Goal: Task Accomplishment & Management: Use online tool/utility

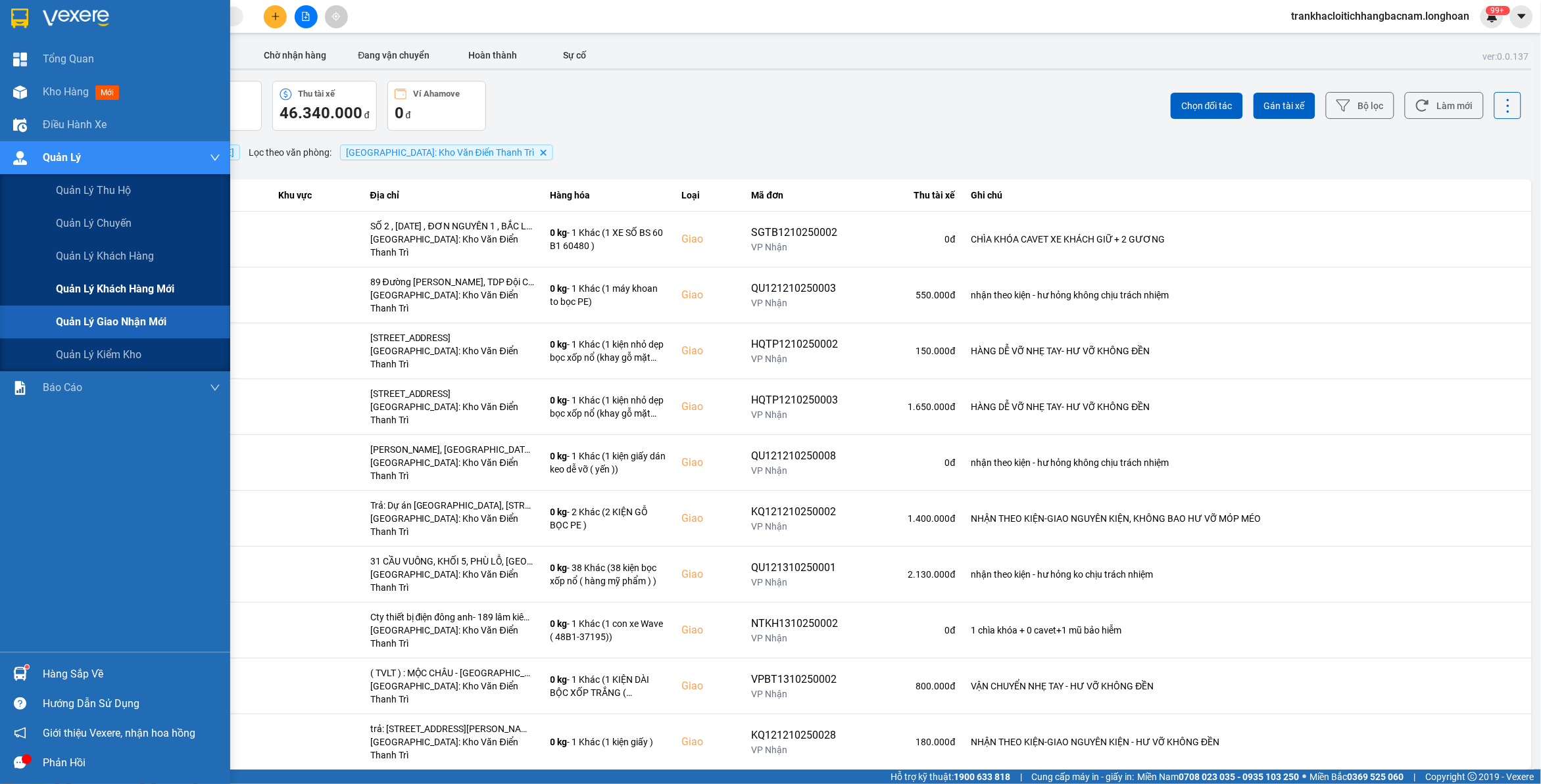
click at [112, 286] on span "Quản lý khách hàng mới" at bounding box center [115, 289] width 119 height 17
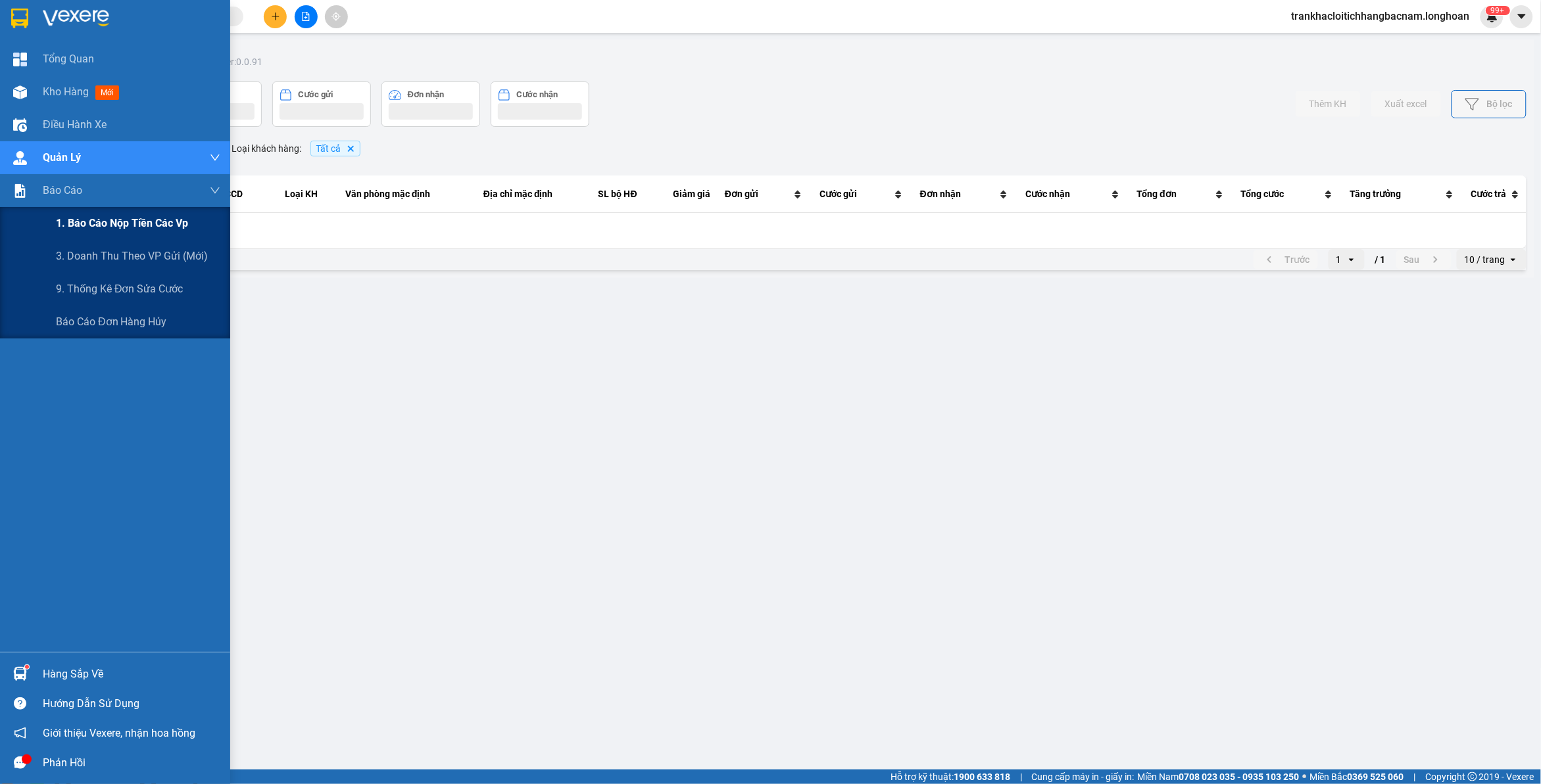
drag, startPoint x: 109, startPoint y: 220, endPoint x: 132, endPoint y: 225, distance: 23.5
click at [110, 220] on span "1. Báo cáo nộp tiền các vp" at bounding box center [122, 223] width 132 height 17
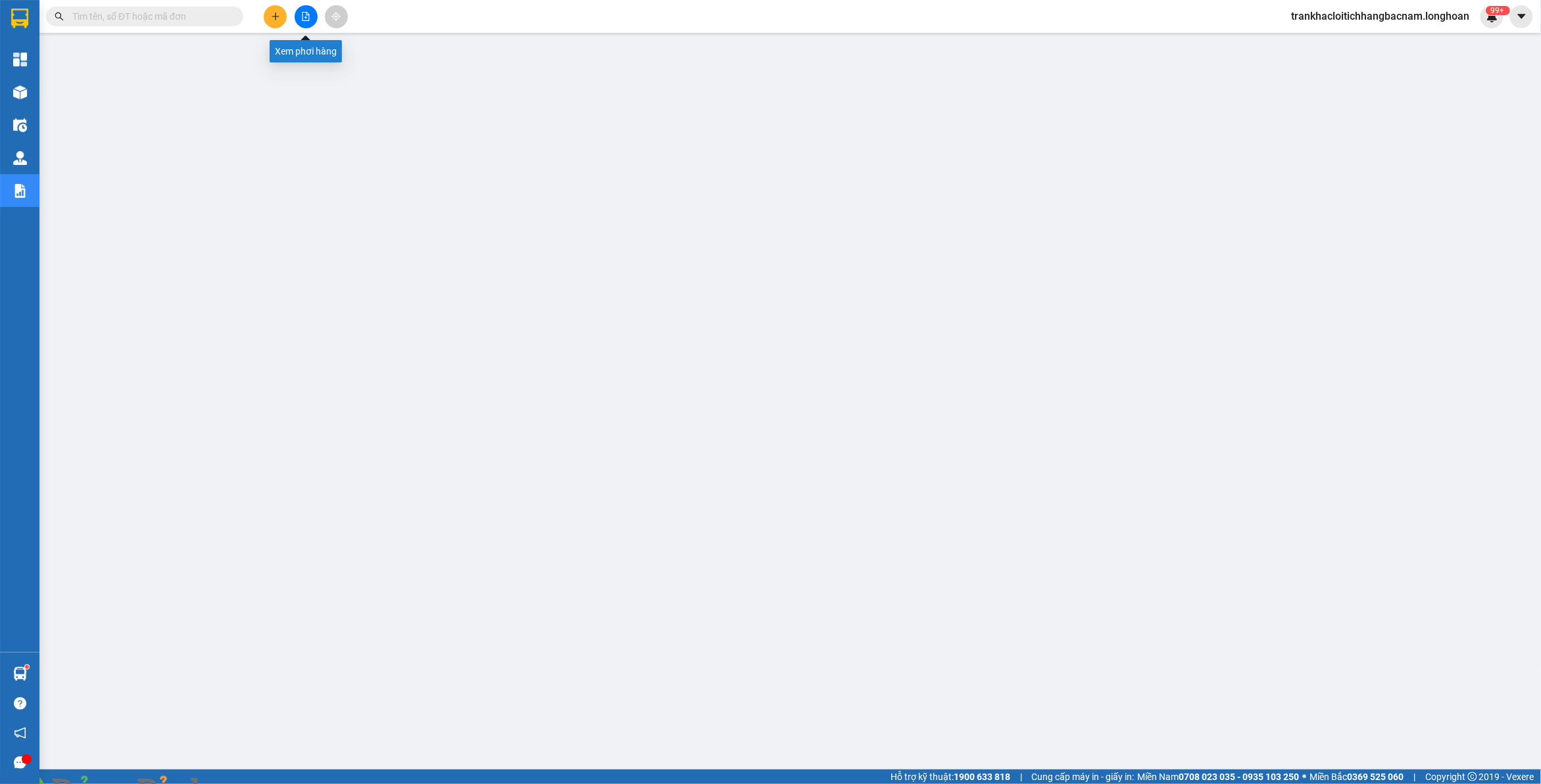
click at [301, 20] on icon "file-add" at bounding box center [305, 16] width 9 height 9
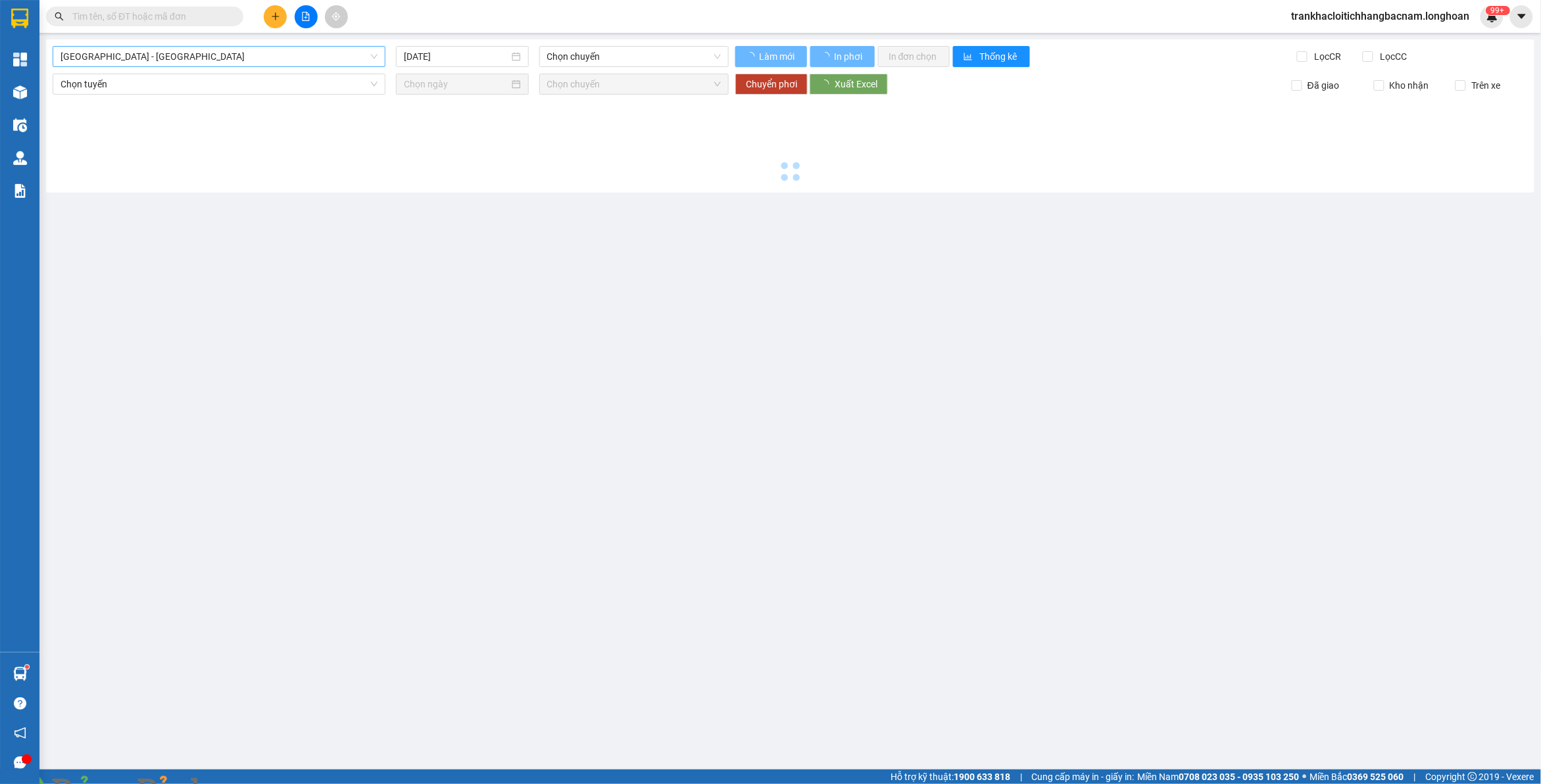
click at [198, 64] on span "[GEOGRAPHIC_DATA] - [GEOGRAPHIC_DATA]" at bounding box center [219, 56] width 317 height 20
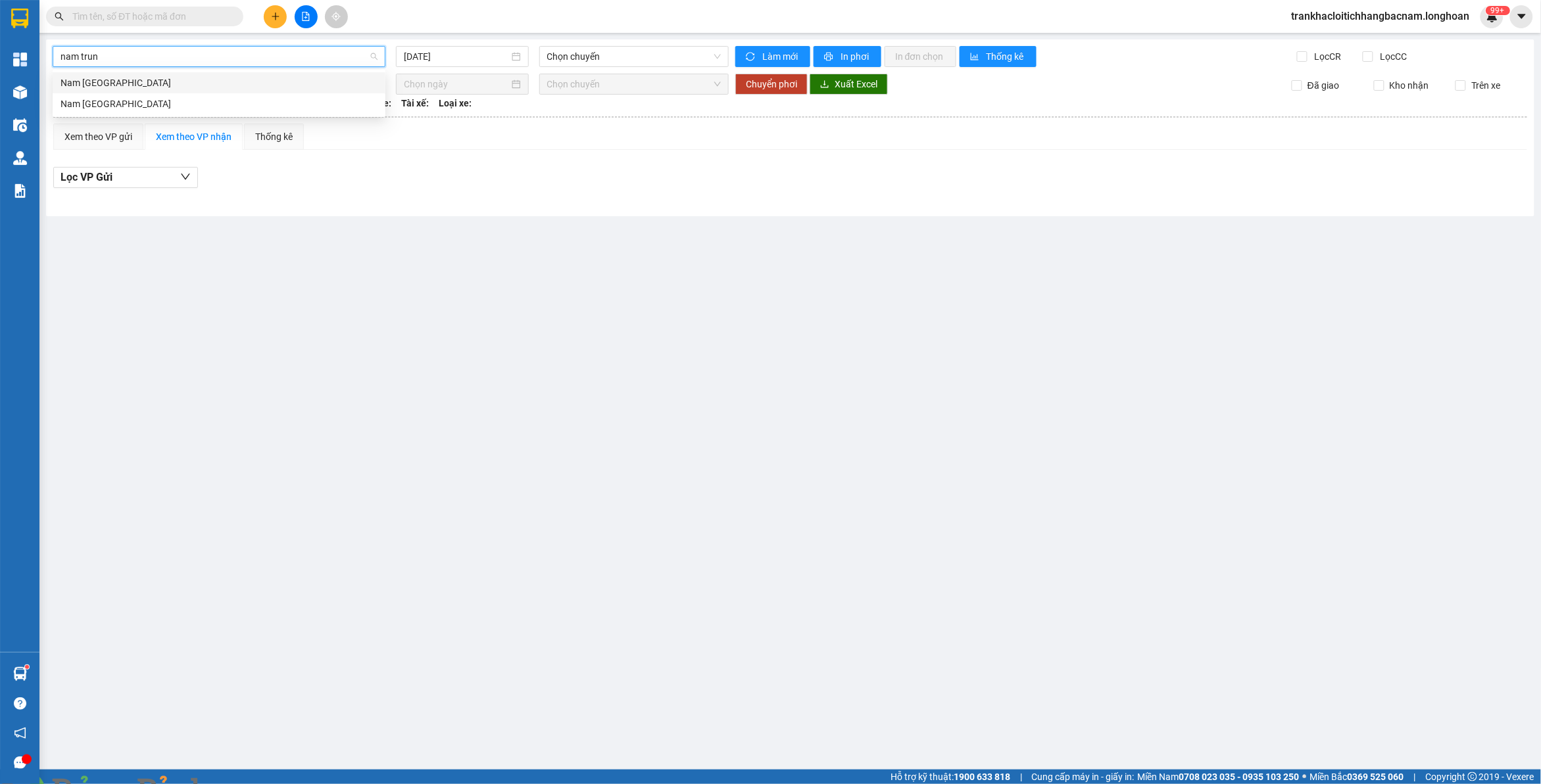
type input "nam trung"
click at [129, 113] on div "Nam [GEOGRAPHIC_DATA]" at bounding box center [218, 104] width 333 height 21
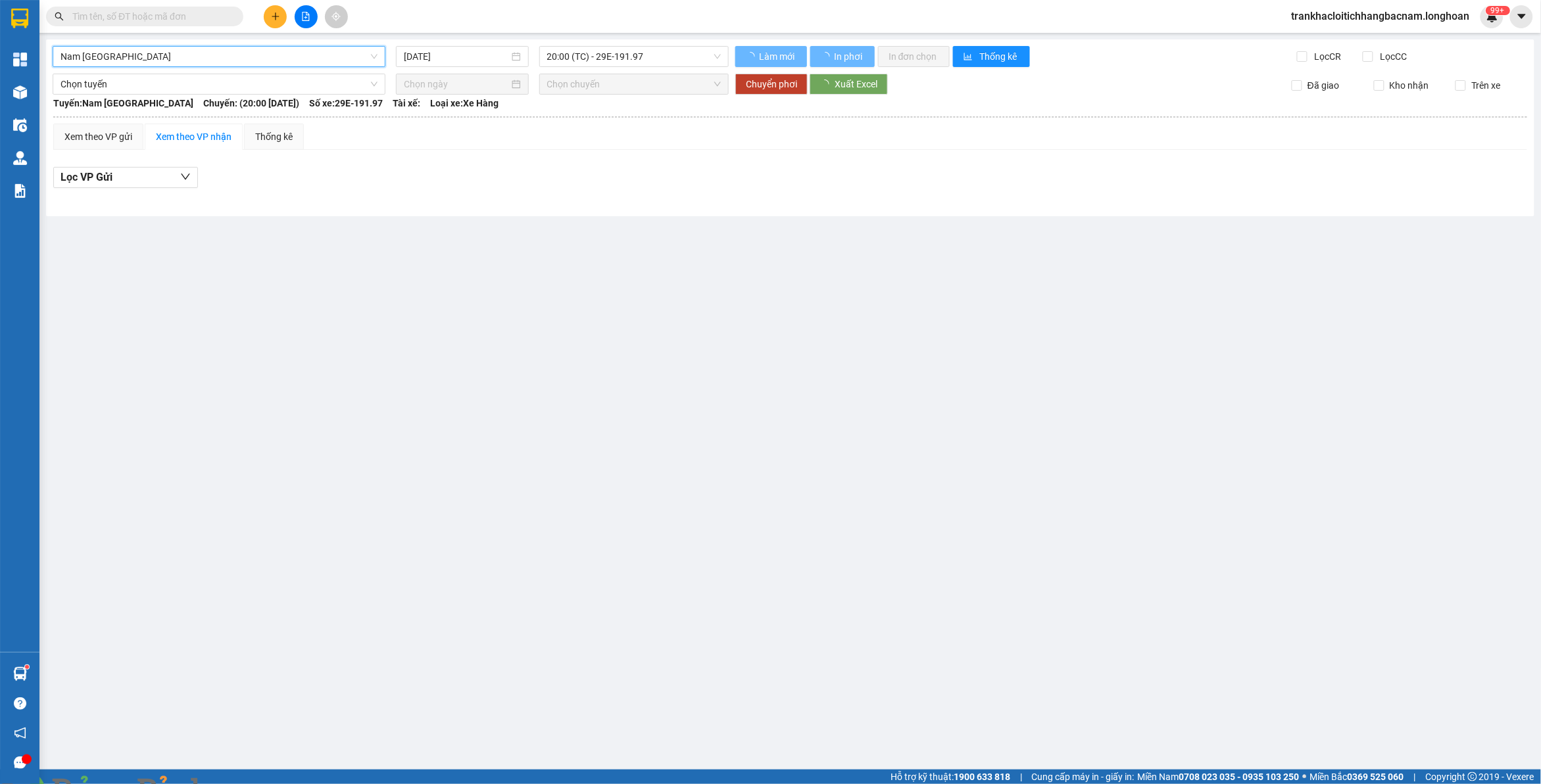
click at [439, 57] on input "[DATE]" at bounding box center [456, 56] width 105 height 15
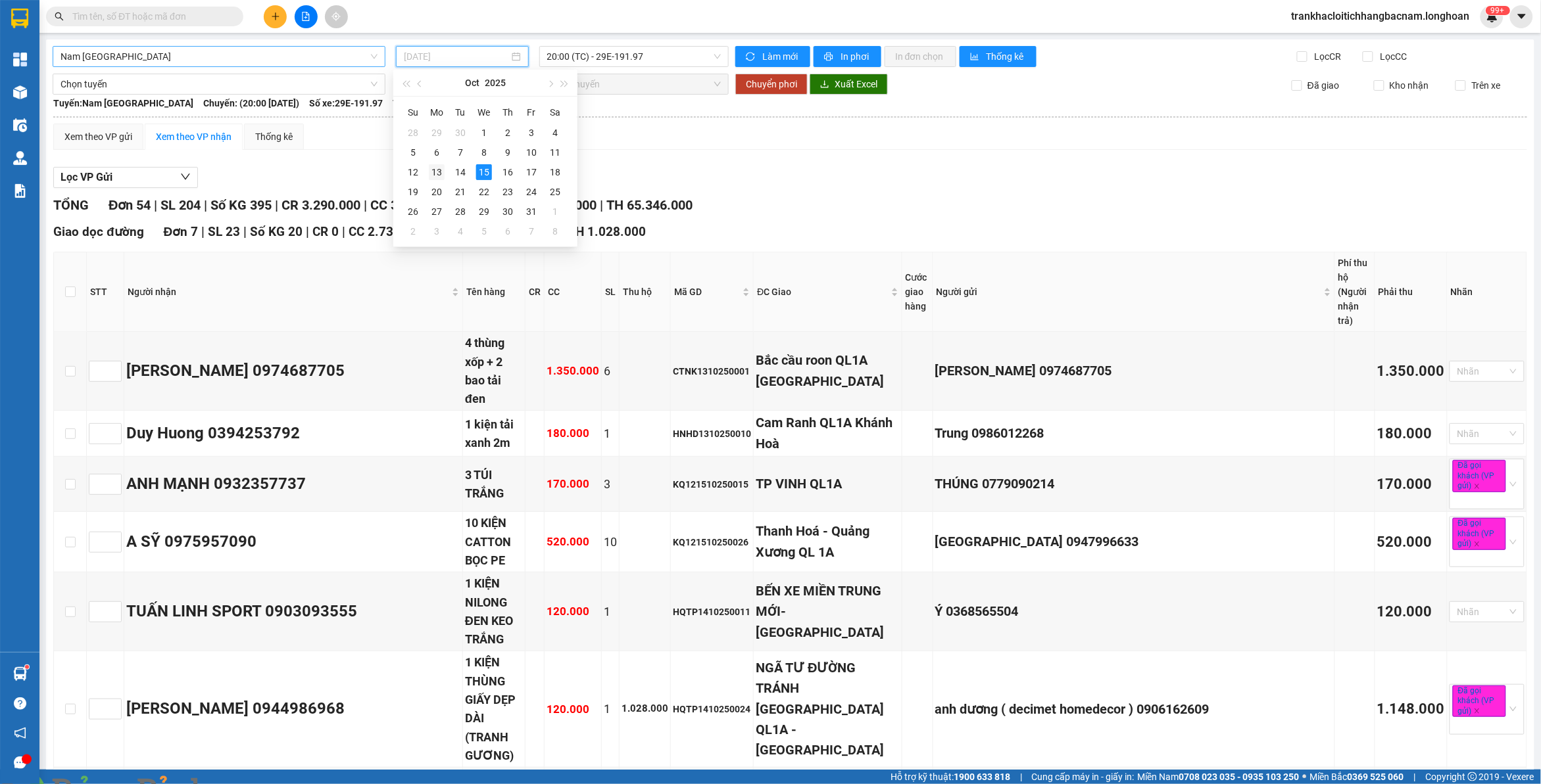
click at [438, 169] on div "13" at bounding box center [437, 172] width 16 height 16
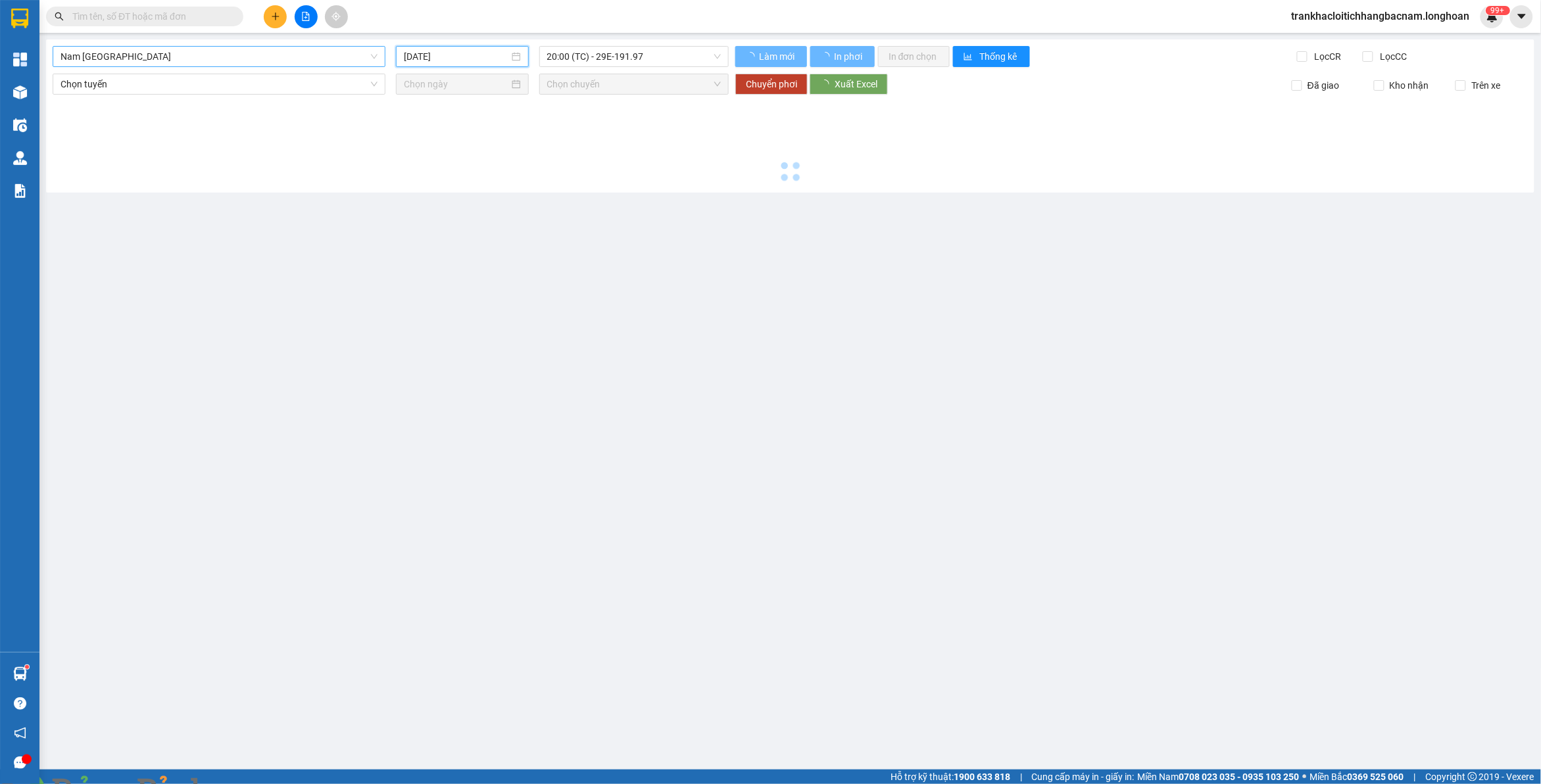
type input "[DATE]"
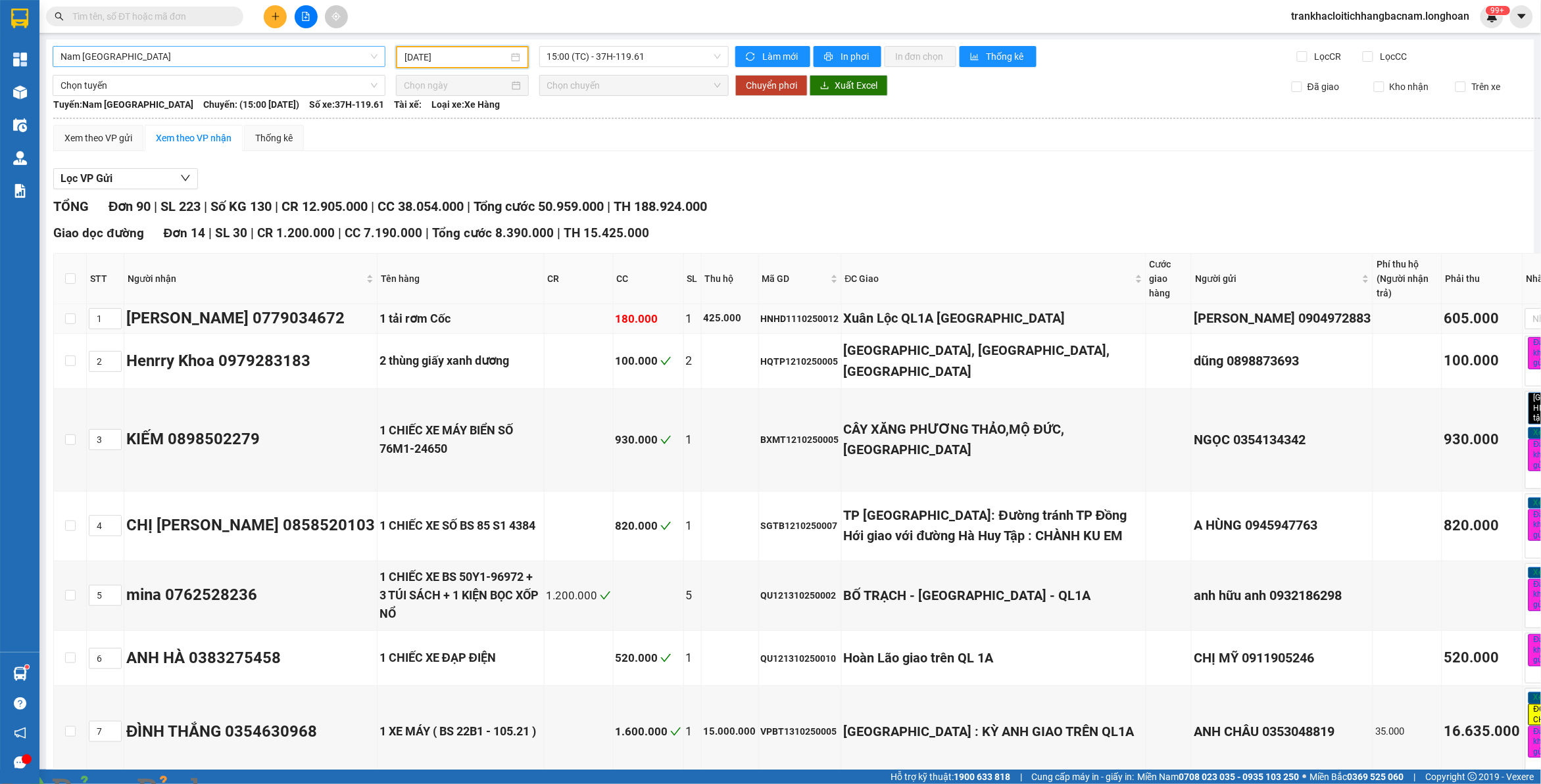
click at [761, 318] on div "HNHD1110250012" at bounding box center [800, 318] width 78 height 15
copy div "HNHD1110250012"
click at [620, 54] on span "15:00 (TC) - 37H-119.61" at bounding box center [635, 56] width 174 height 20
click at [612, 118] on div "22:00 (TC) - 29K-024.94" at bounding box center [593, 125] width 103 height 15
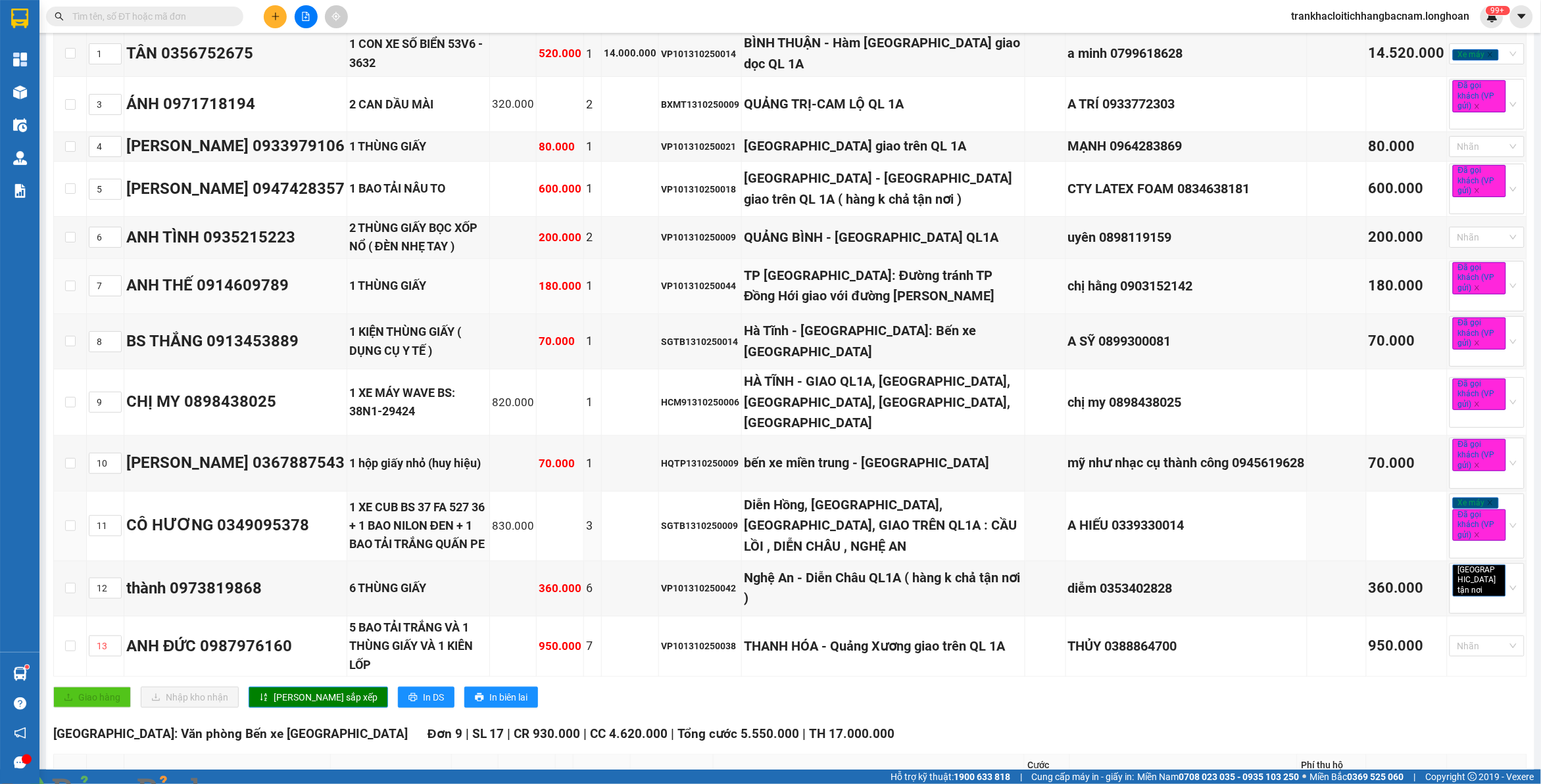
scroll to position [137, 0]
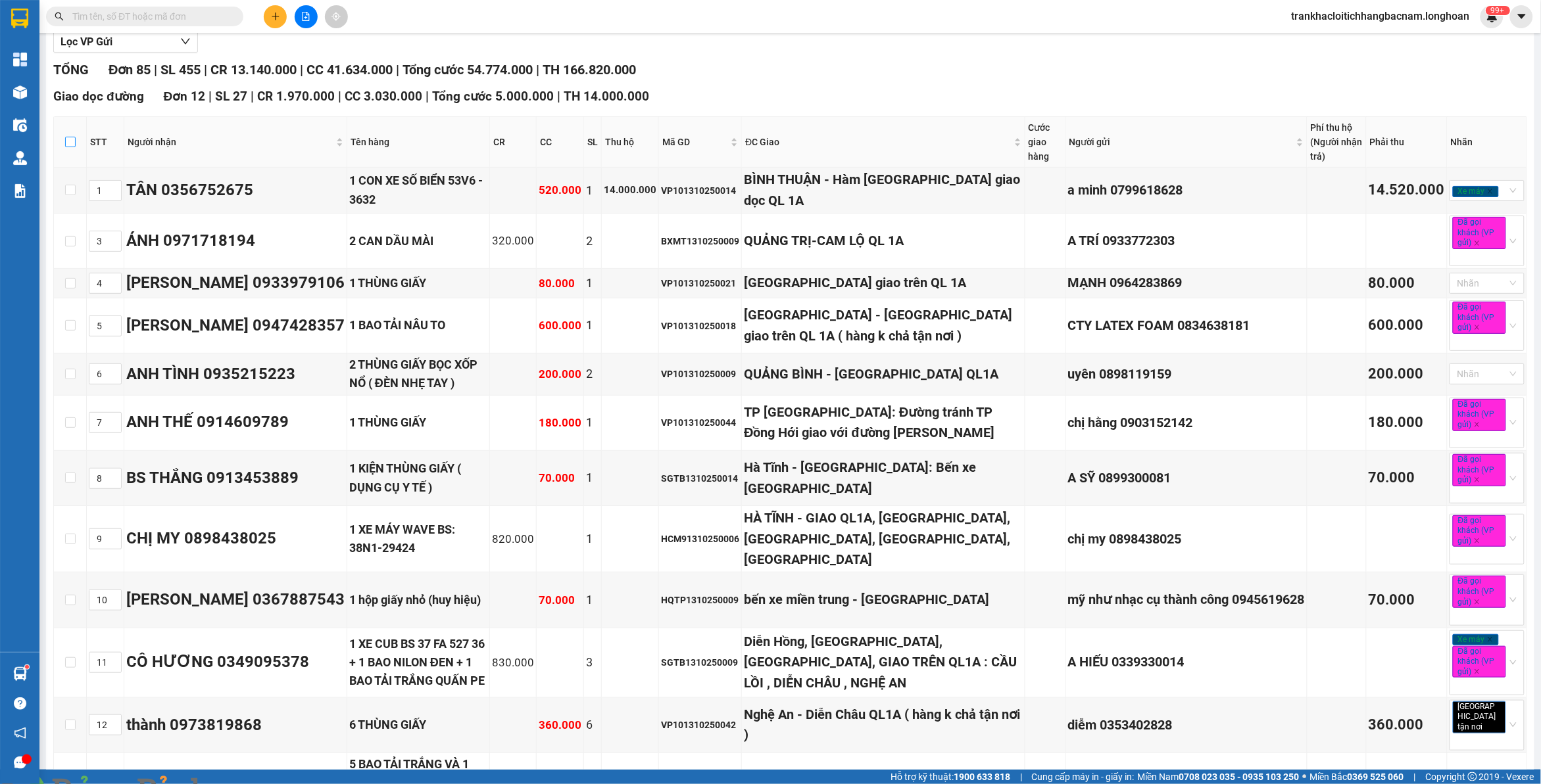
click at [66, 141] on input "checkbox" at bounding box center [70, 141] width 10 height 10
checkbox input "true"
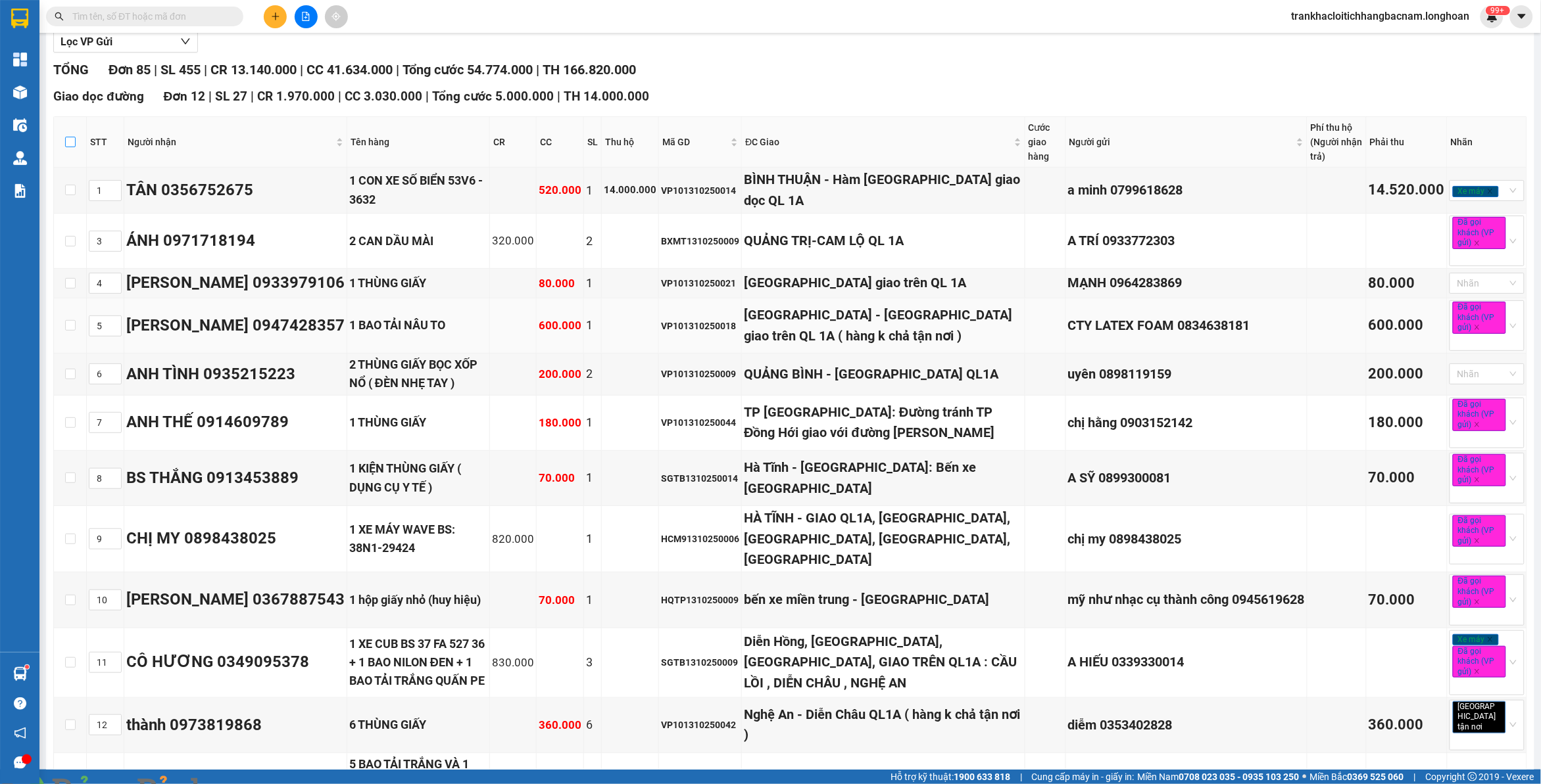
checkbox input "true"
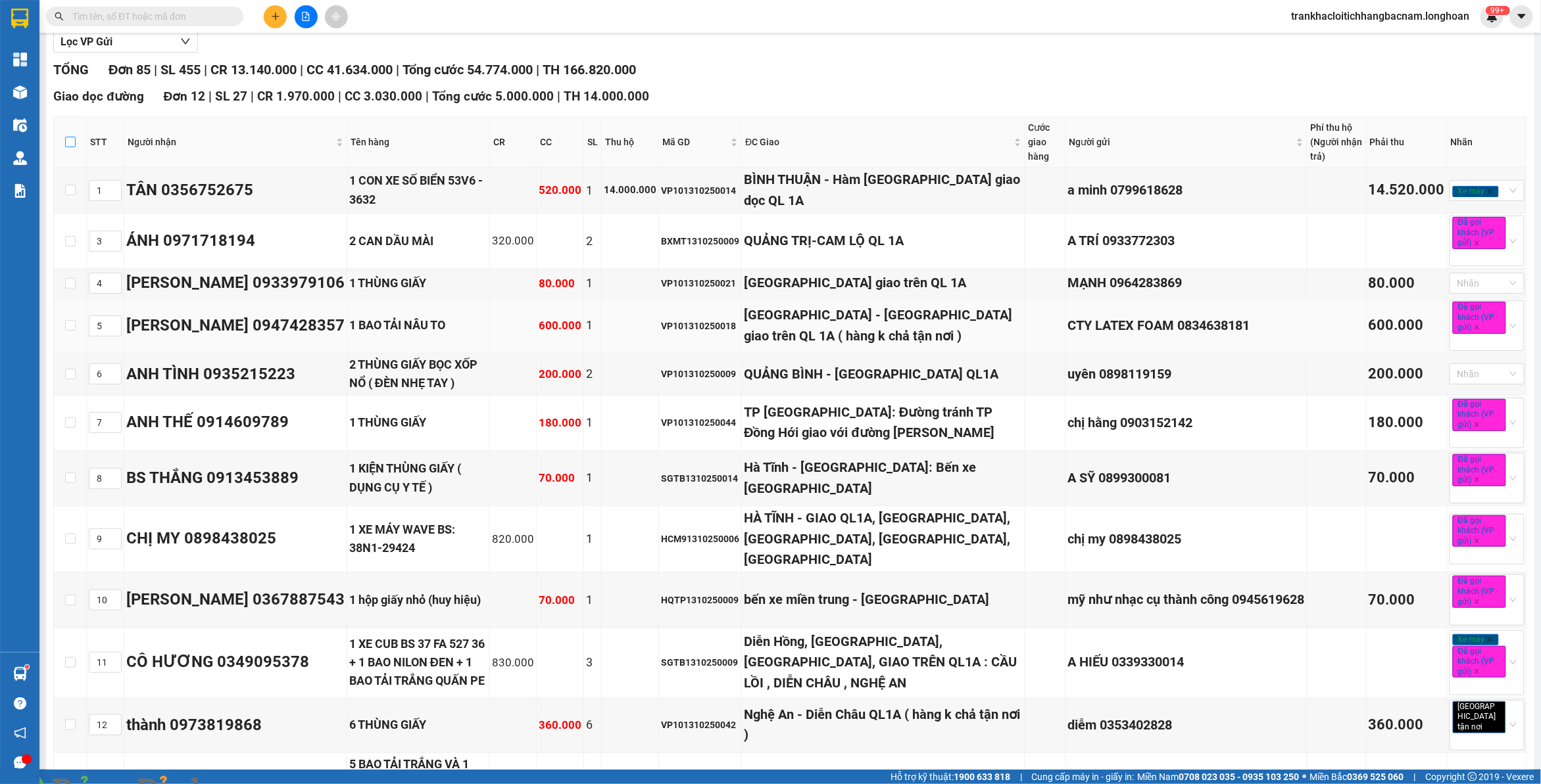
checkbox input "true"
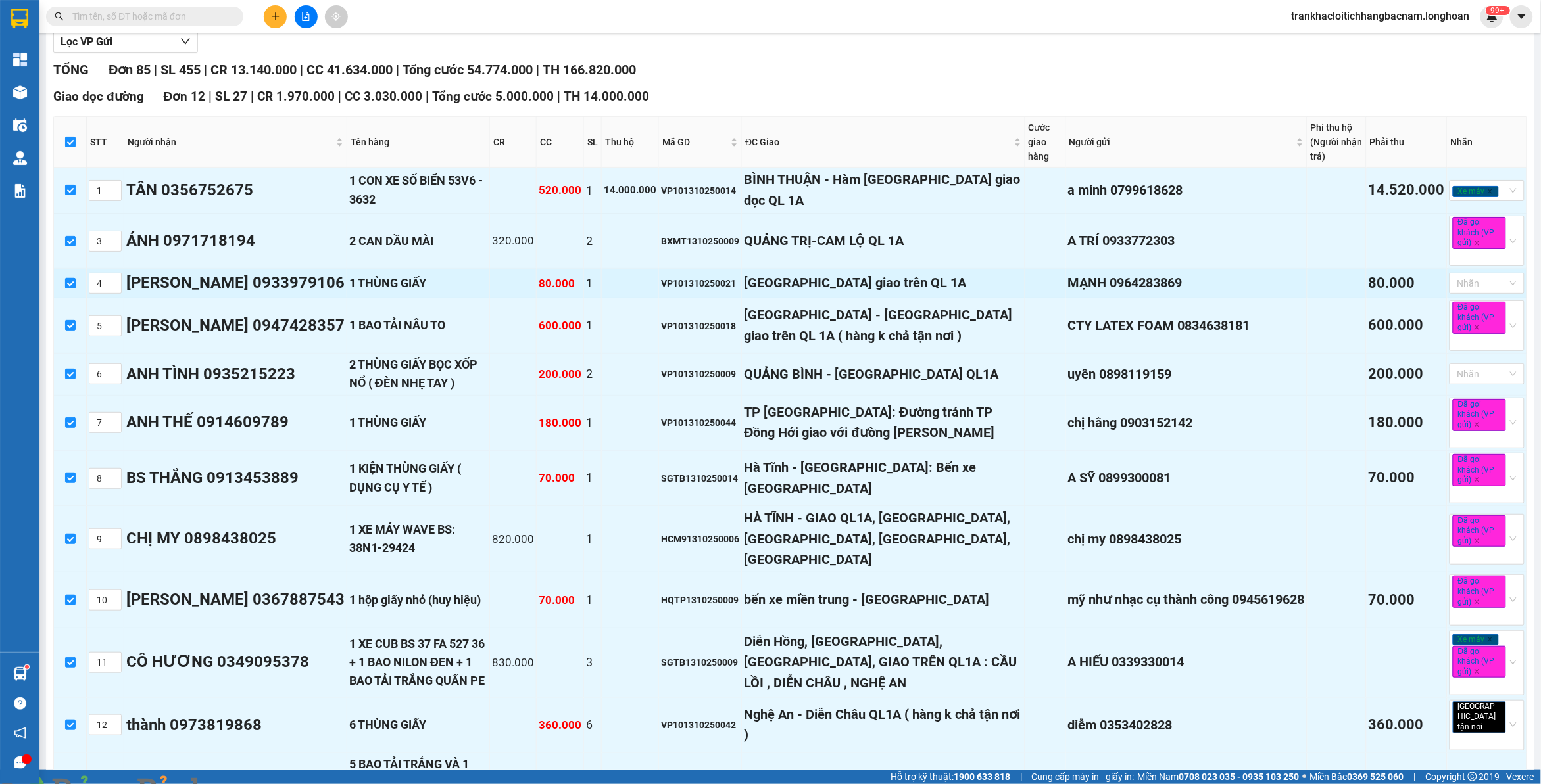
click at [73, 284] on input "checkbox" at bounding box center [70, 283] width 10 height 10
checkbox input "false"
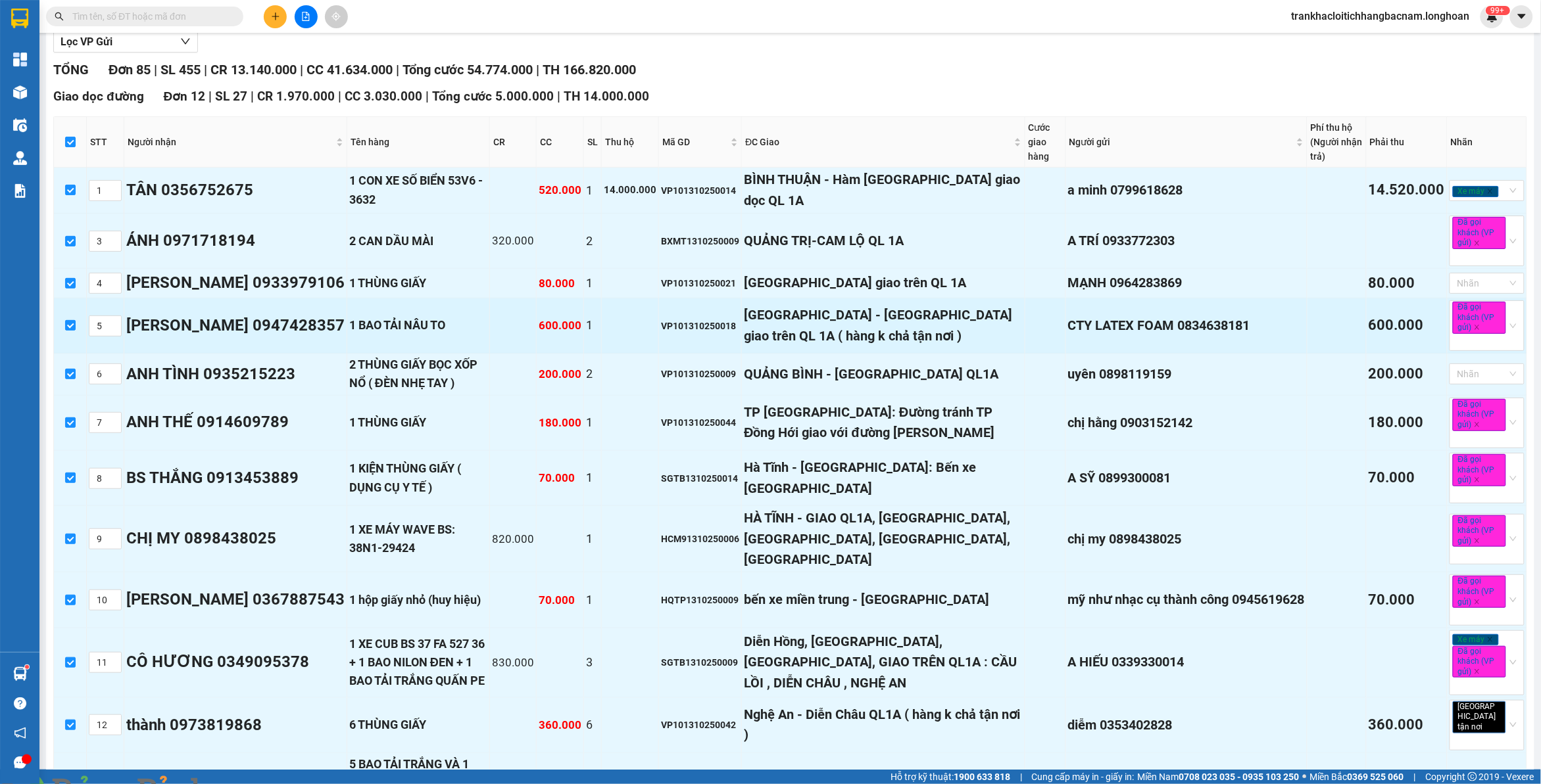
checkbox input "false"
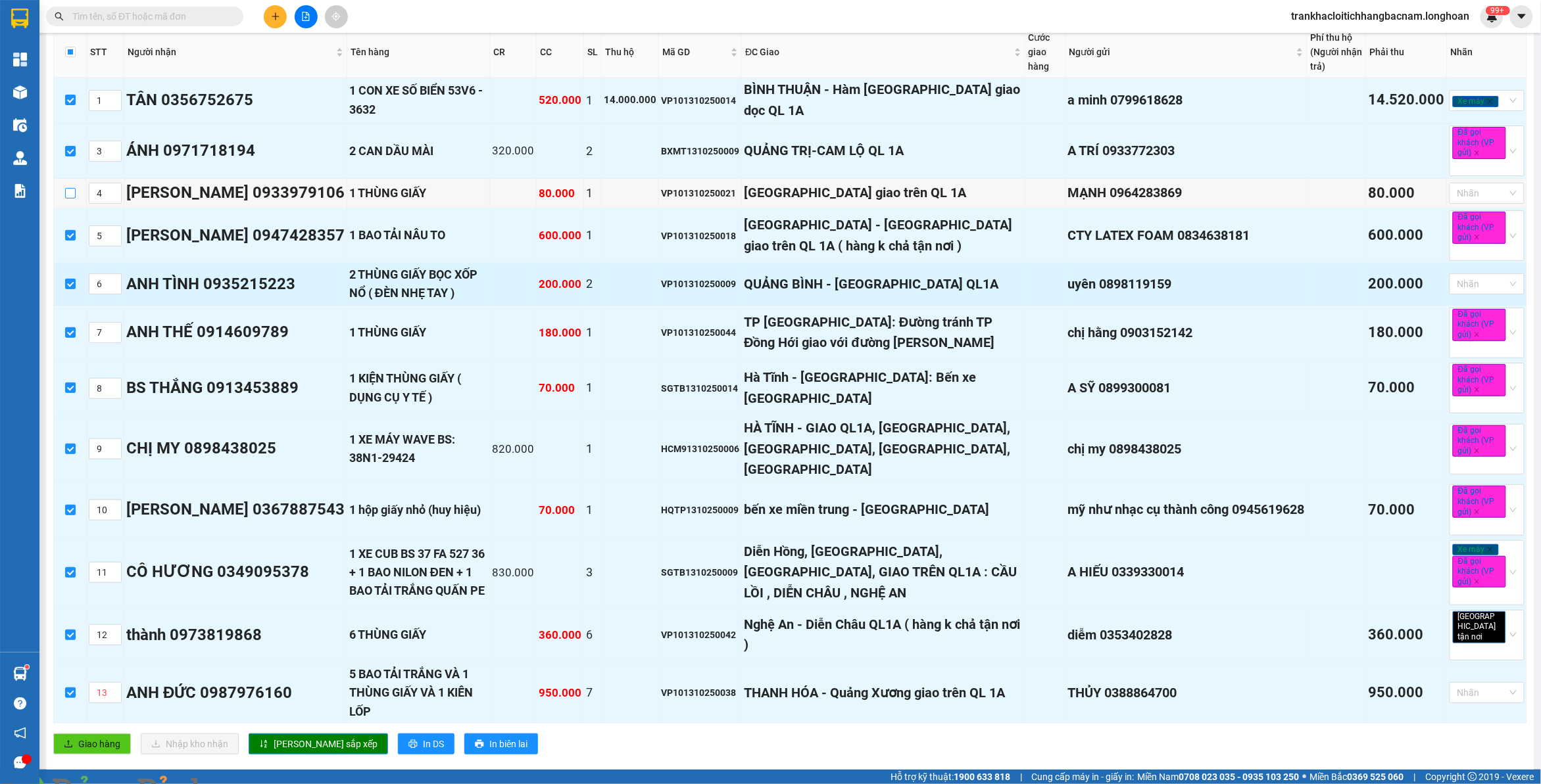
scroll to position [273, 0]
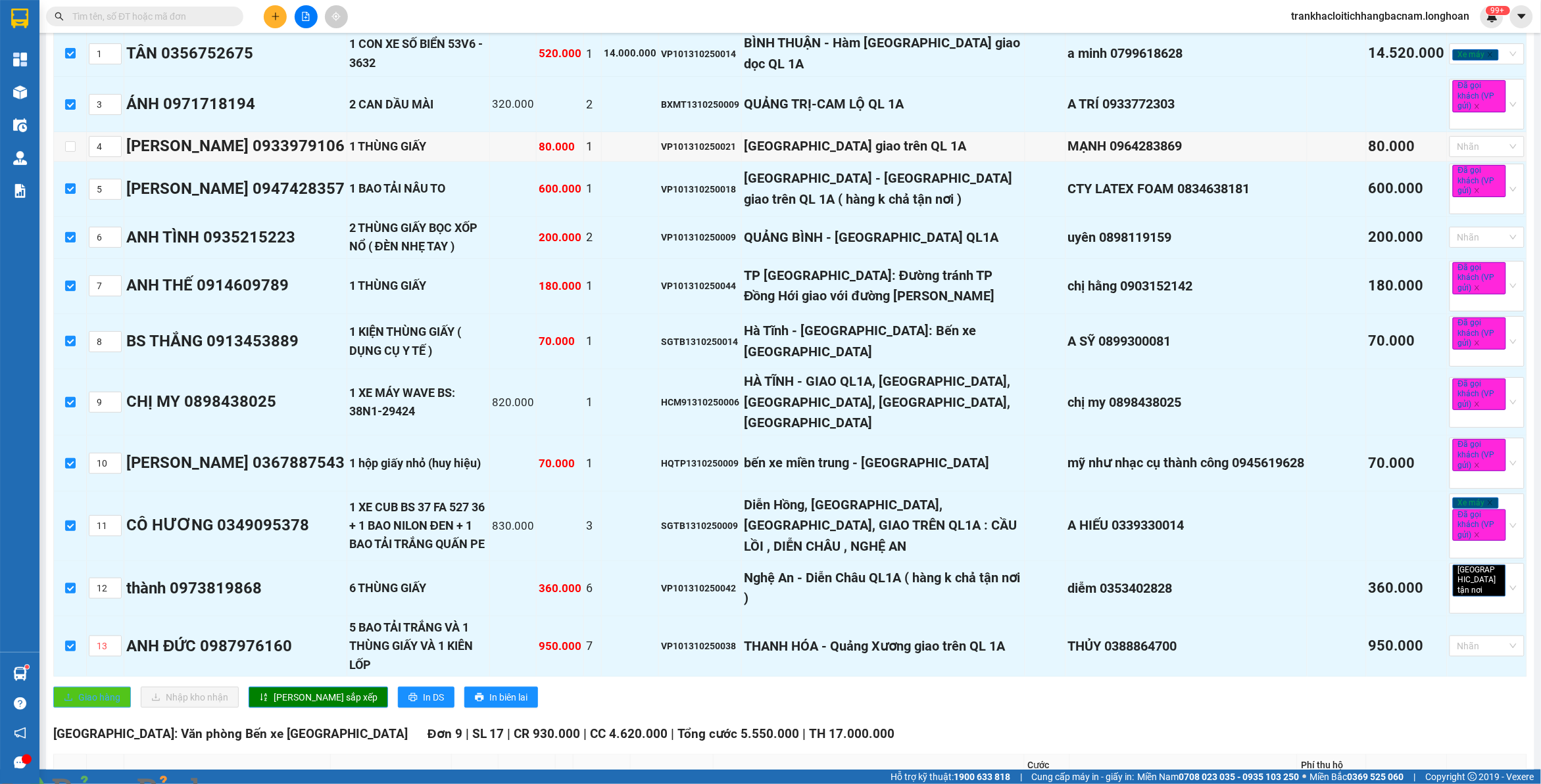
click at [94, 699] on span "Giao hàng" at bounding box center [99, 697] width 42 height 15
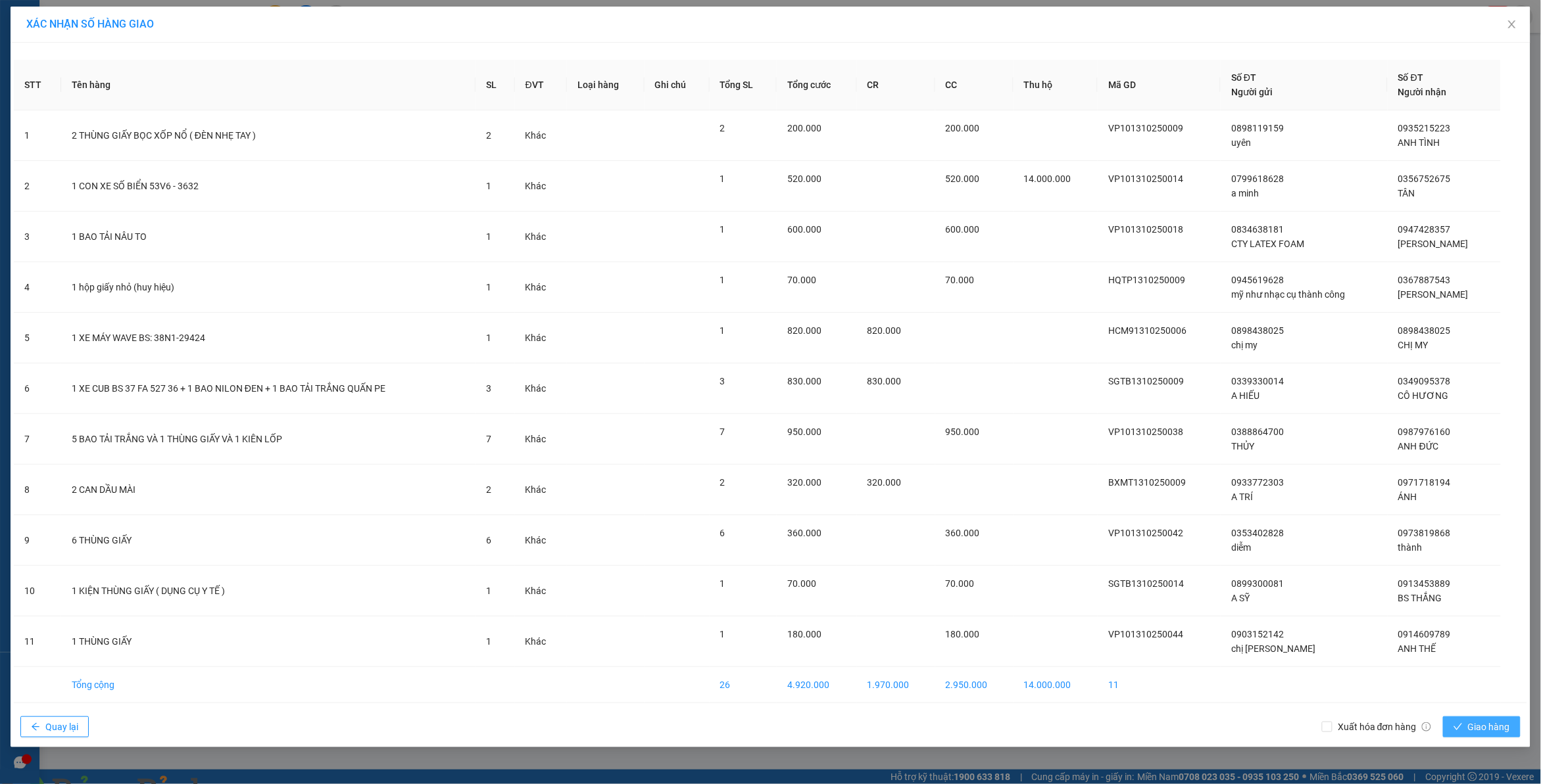
click at [1503, 730] on span "Giao hàng" at bounding box center [1489, 727] width 42 height 15
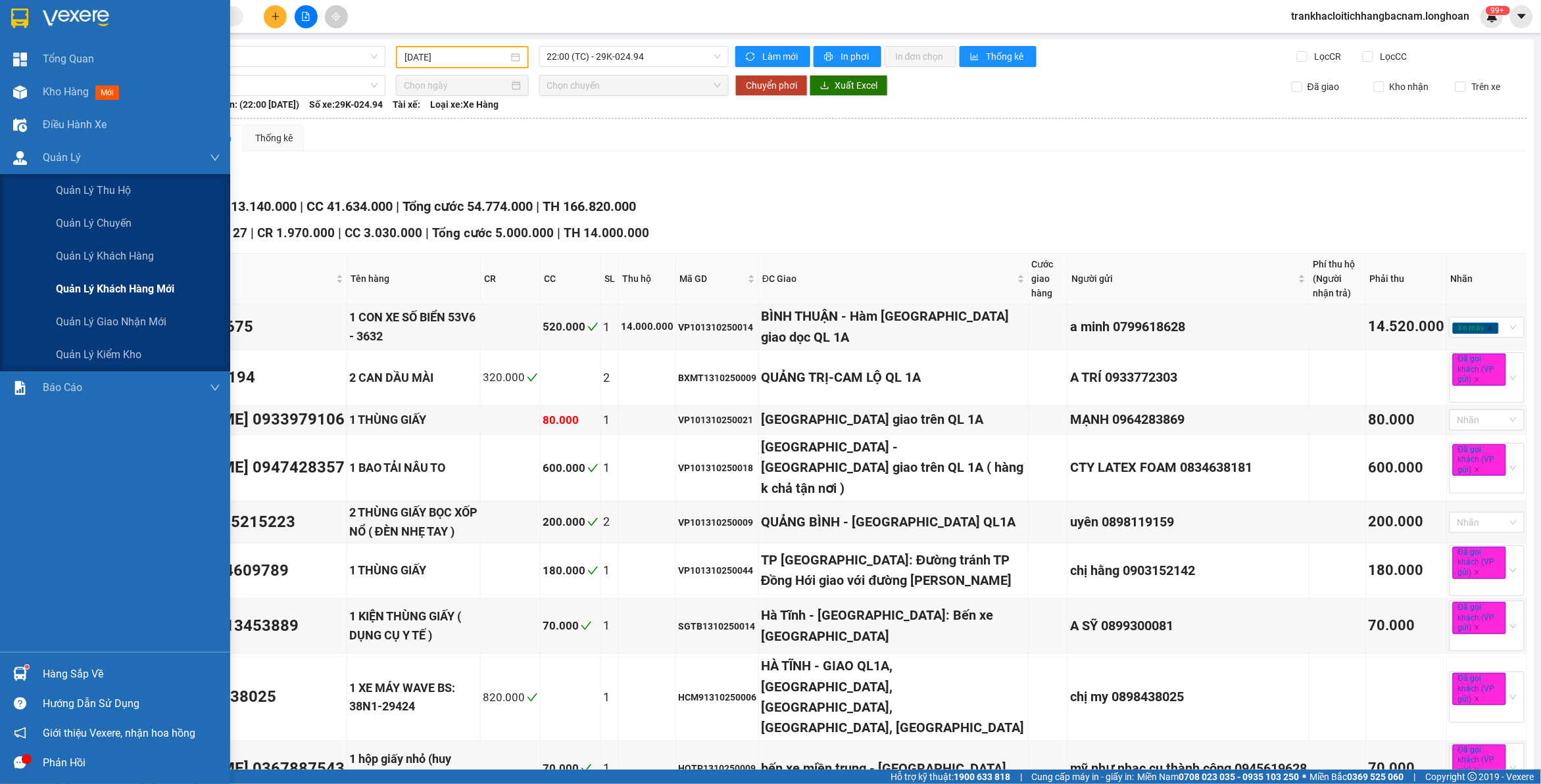
click at [96, 293] on span "Quản lý khách hàng mới" at bounding box center [115, 289] width 119 height 17
